Goal: Use online tool/utility: Use online tool/utility

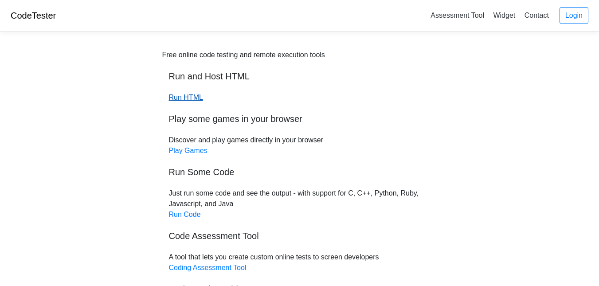
click at [189, 99] on link "Run HTML" at bounding box center [186, 97] width 34 height 8
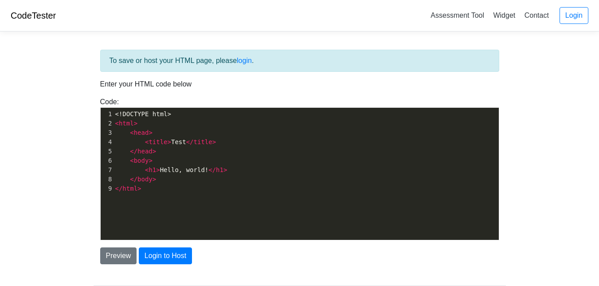
click at [177, 198] on div "xxxxxxxxxx 1 <!DOCTYPE html> 2 < html > 3 < head > 4 < title > Test </ title > …" at bounding box center [306, 180] width 411 height 145
type textarea "</html>"
click at [177, 198] on div "x 1 <!DOCTYPE html> 2 < html > 3 < head > 4 < title > Test </ title > 5 </ head…" at bounding box center [306, 180] width 411 height 145
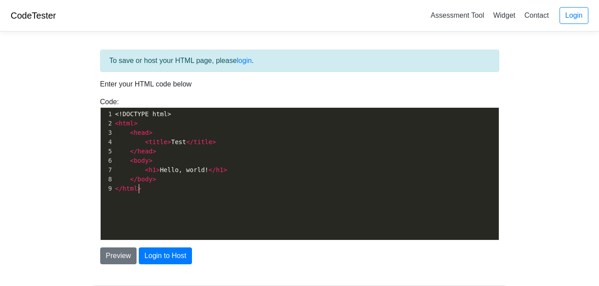
click at [177, 198] on div "x 1 <!DOCTYPE html> 2 < html > 3 < head > 4 < title > Test </ title > 5 </ head…" at bounding box center [306, 180] width 411 height 145
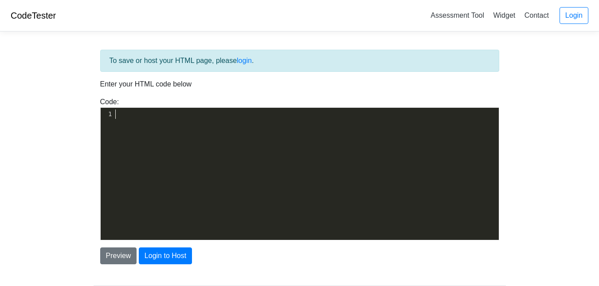
scroll to position [3894, 0]
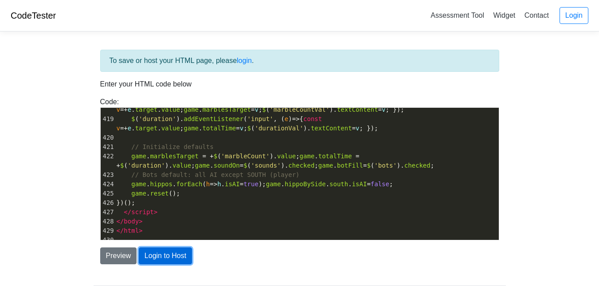
click at [154, 254] on button "Login to Host" at bounding box center [165, 255] width 53 height 17
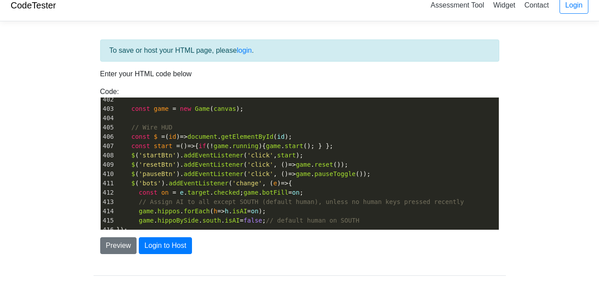
scroll to position [0, 0]
